Goal: Information Seeking & Learning: Learn about a topic

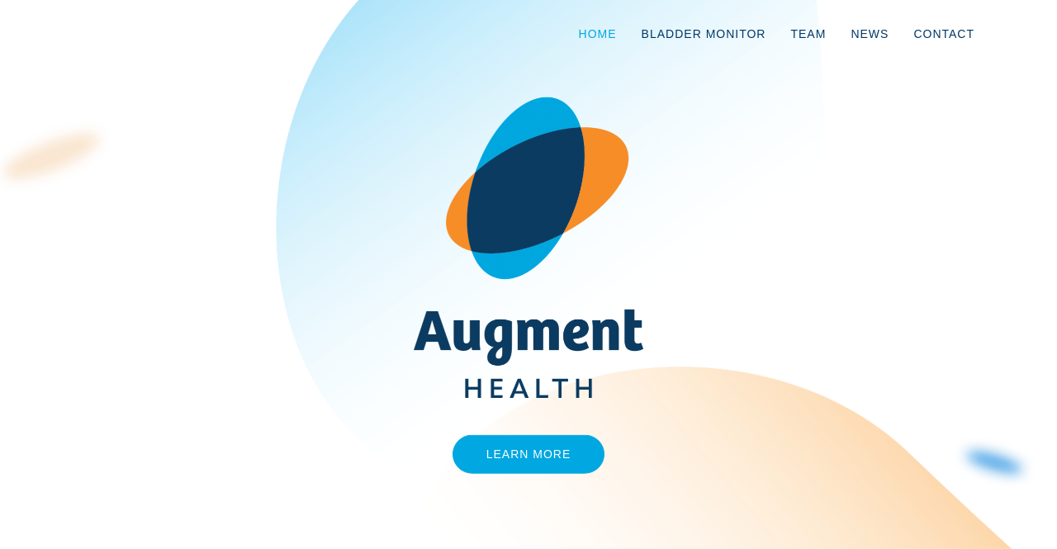
click at [608, 31] on link "Home" at bounding box center [597, 34] width 63 height 54
click at [529, 442] on link "Learn More" at bounding box center [529, 454] width 153 height 39
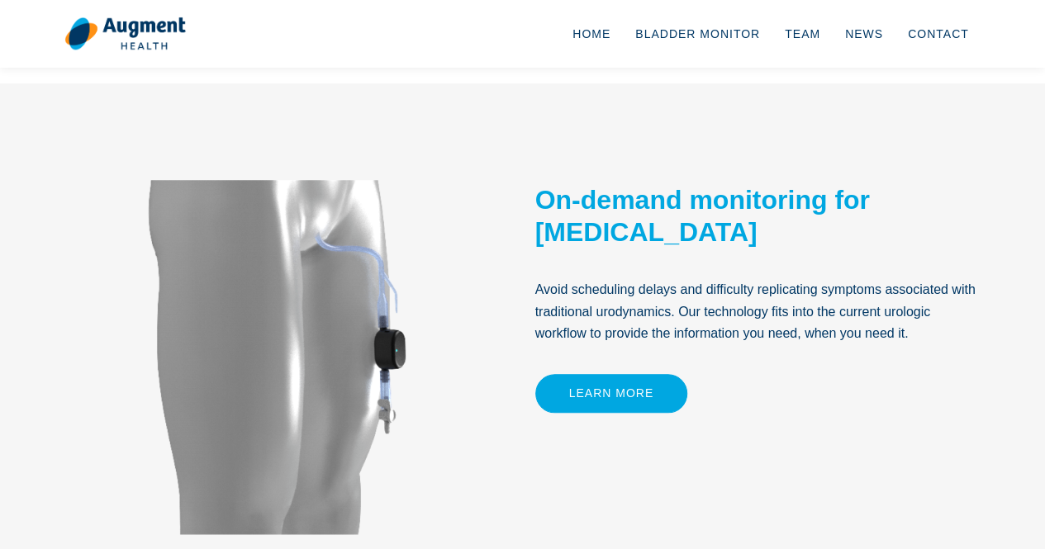
scroll to position [743, 0]
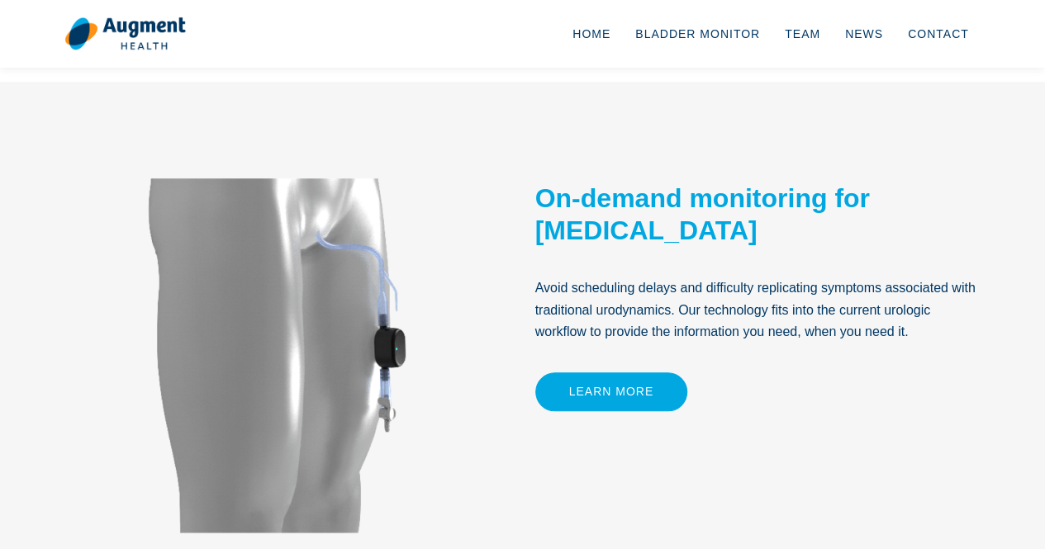
drag, startPoint x: 691, startPoint y: 201, endPoint x: 788, endPoint y: 232, distance: 101.6
click at [788, 232] on h2 "On-demand monitoring for [MEDICAL_DATA]" at bounding box center [758, 214] width 446 height 64
copy h2 "monitoring for [MEDICAL_DATA]"
